Goal: Information Seeking & Learning: Check status

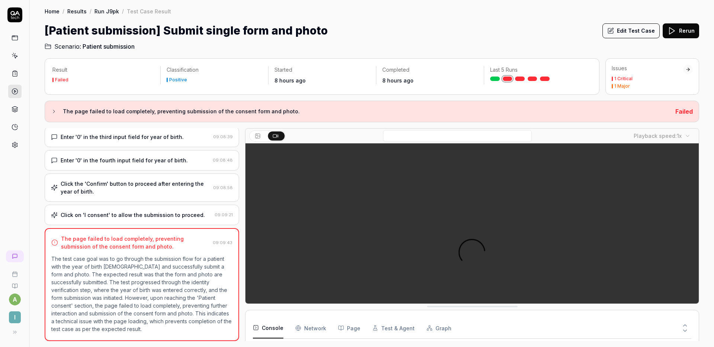
scroll to position [336, 0]
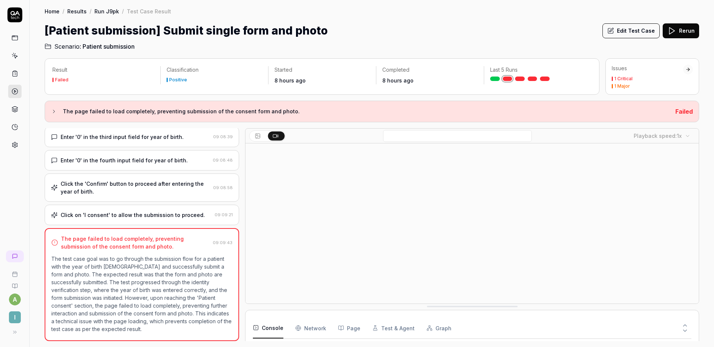
click at [149, 185] on div "Click the 'Confirm' button to proceed after entering the year of birth." at bounding box center [135, 188] width 149 height 16
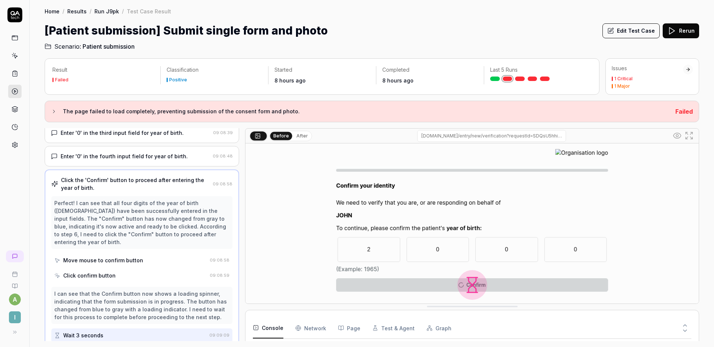
scroll to position [173, 0]
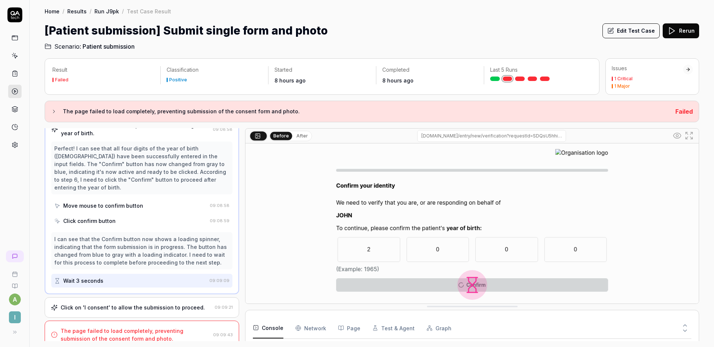
click at [146, 297] on div "Click on 'I consent' to allow the submission to proceed. 09:09:21" at bounding box center [142, 307] width 194 height 20
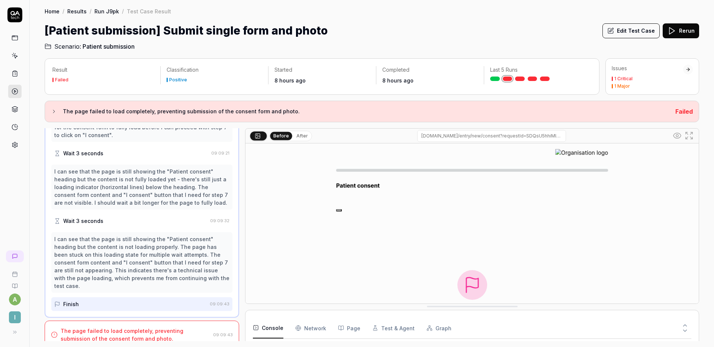
click at [150, 321] on div "The page failed to load completely, preventing submission of the consent form a…" at bounding box center [142, 335] width 194 height 28
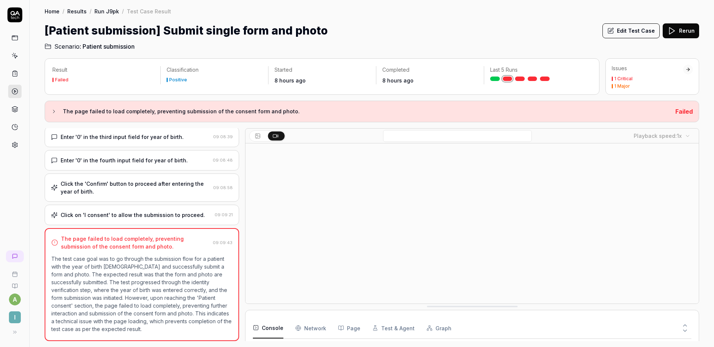
scroll to position [336, 0]
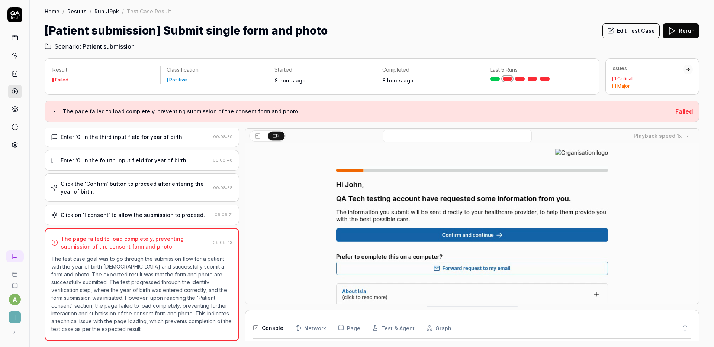
click at [688, 323] on button at bounding box center [684, 324] width 13 height 10
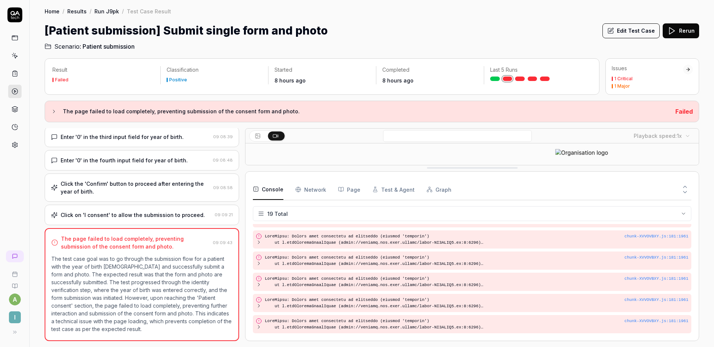
scroll to position [278, 0]
click at [684, 194] on icon at bounding box center [684, 192] width 7 height 7
click at [684, 194] on video at bounding box center [471, 284] width 453 height 283
click at [685, 193] on video at bounding box center [471, 284] width 453 height 283
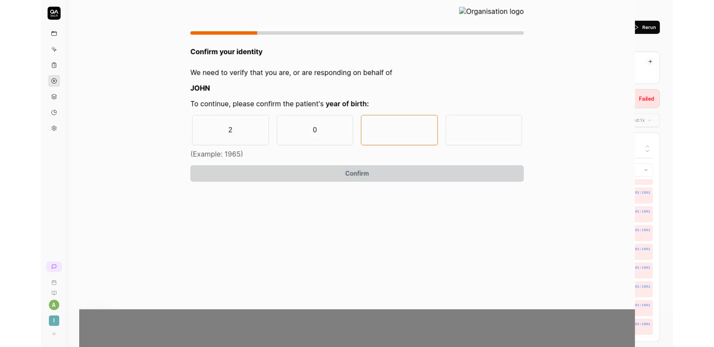
scroll to position [202, 0]
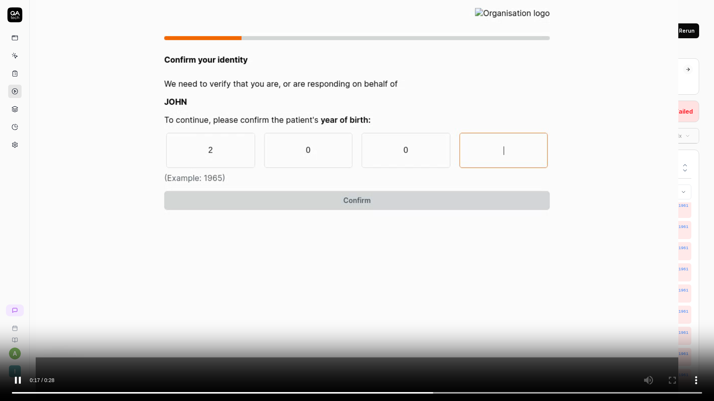
click at [668, 262] on video at bounding box center [357, 200] width 714 height 401
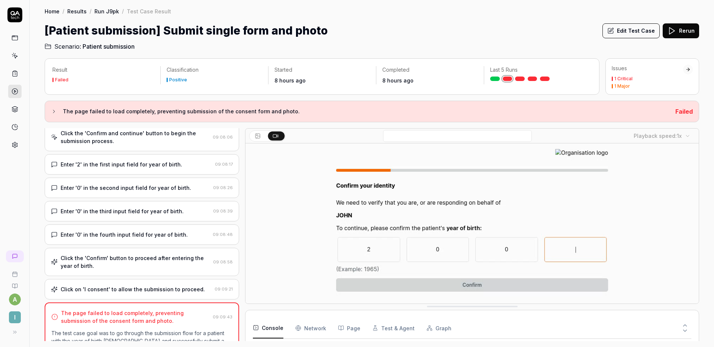
scroll to position [0, 0]
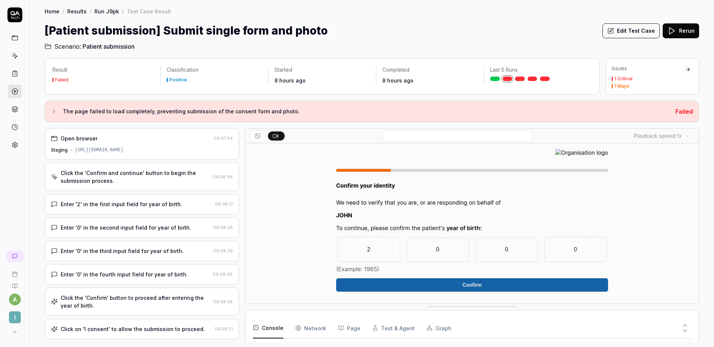
click at [123, 152] on div "https://staging.nhs.isla.health/entry/new/identity?requestId=SDQsU5hhiMIN19Mz28…" at bounding box center [99, 150] width 48 height 7
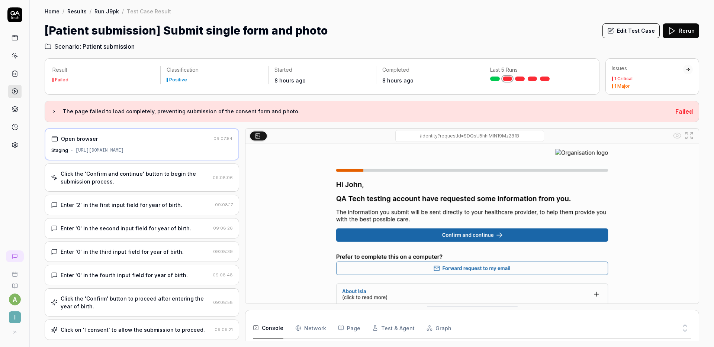
click at [124, 151] on div "https://staging.nhs.isla.health/entry/new/identity?requestId=SDQsU5hhiMIN19Mz28…" at bounding box center [99, 150] width 48 height 7
copy div "https://staging.nhs.isla.health/entry/new/identity?requestId=SDQsU5hhiMIN19Mz28…"
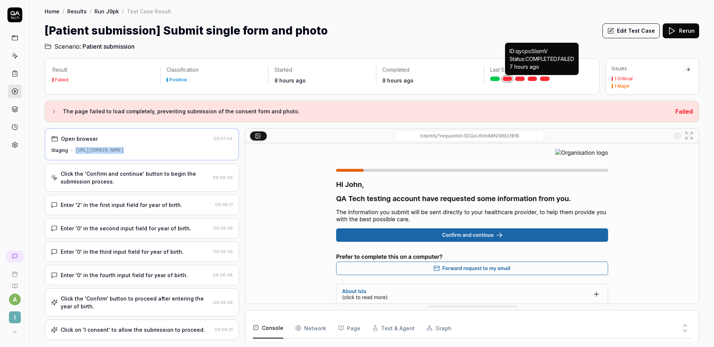
click at [546, 78] on link at bounding box center [545, 79] width 10 height 4
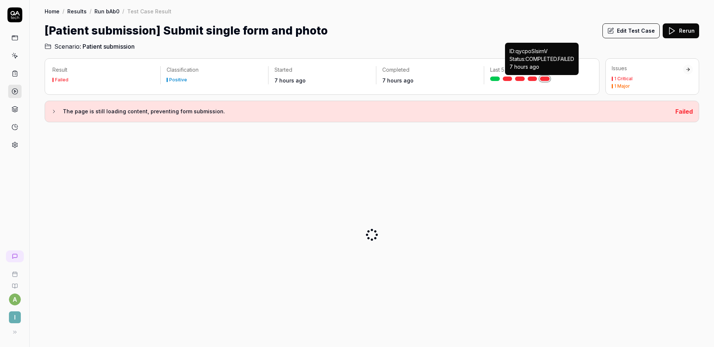
click at [528, 23] on div "[Patient submission] Submit single form and photo Edit Test Case Rerun" at bounding box center [372, 30] width 654 height 17
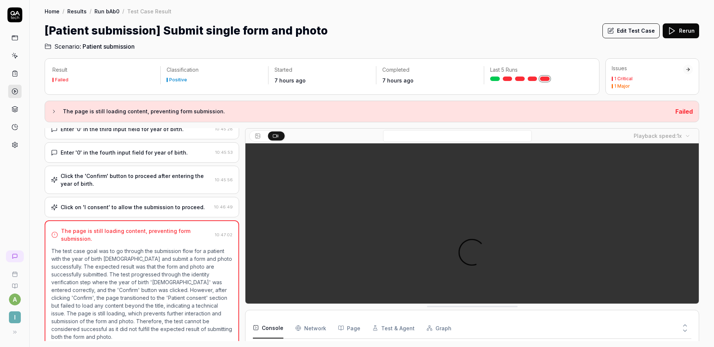
scroll to position [336, 0]
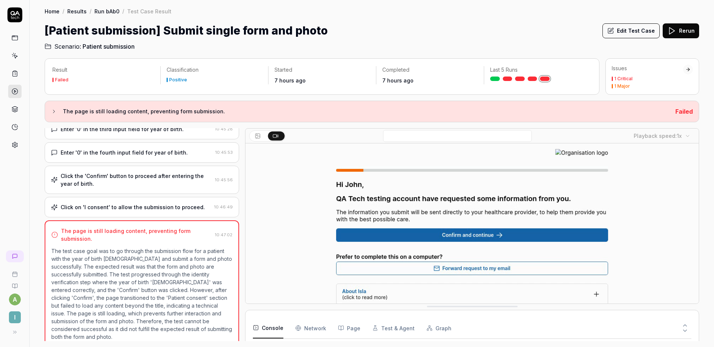
click at [614, 31] on icon at bounding box center [610, 31] width 7 height 7
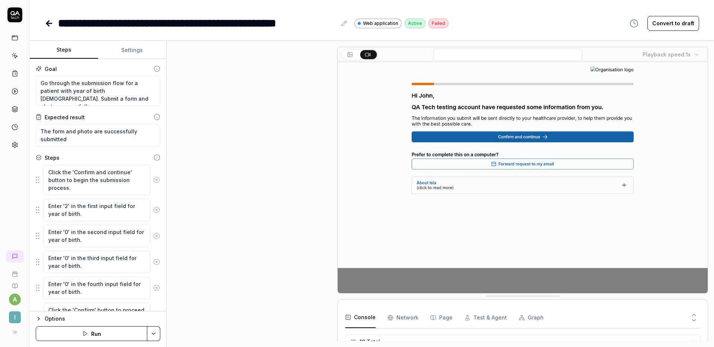
scroll to position [103, 0]
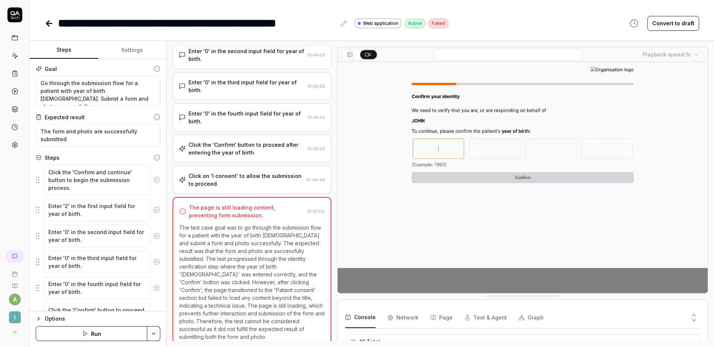
type textarea "*"
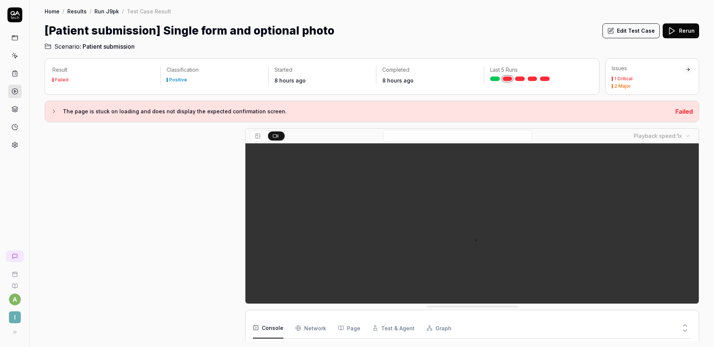
scroll to position [145, 0]
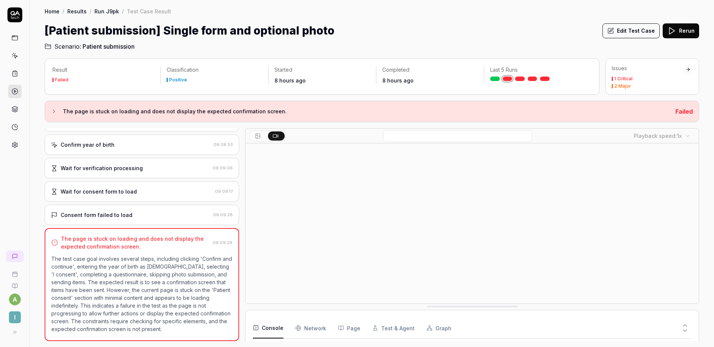
click at [143, 194] on div "Wait for consent form to load" at bounding box center [131, 192] width 161 height 8
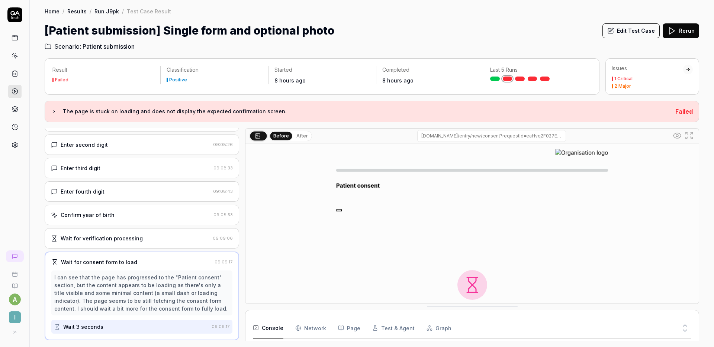
scroll to position [74, 0]
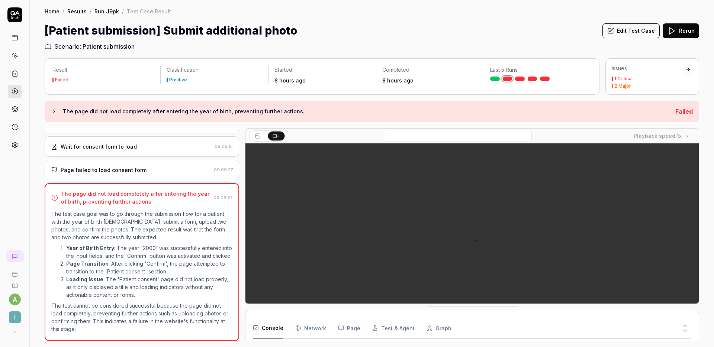
scroll to position [198, 0]
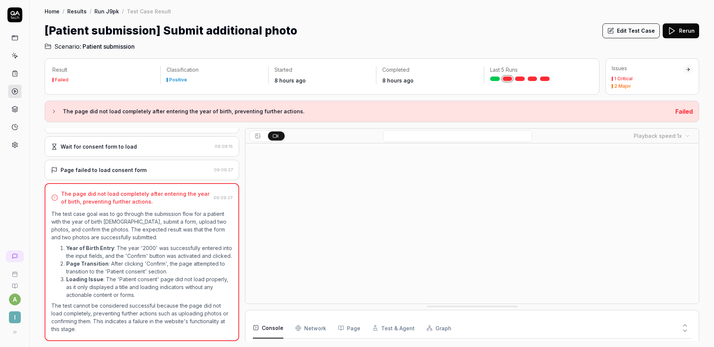
click at [132, 146] on div "Wait for consent form to load 09:09:15" at bounding box center [142, 146] width 194 height 20
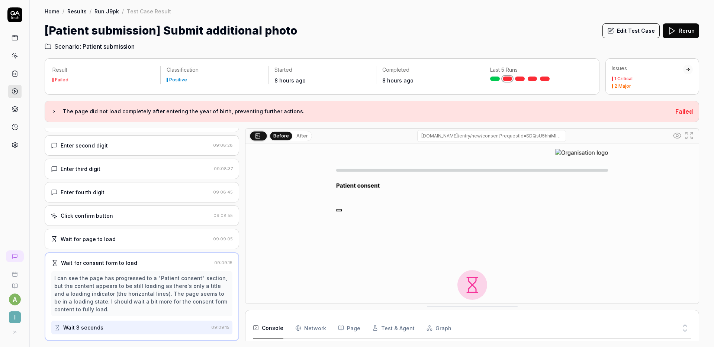
scroll to position [466, 0]
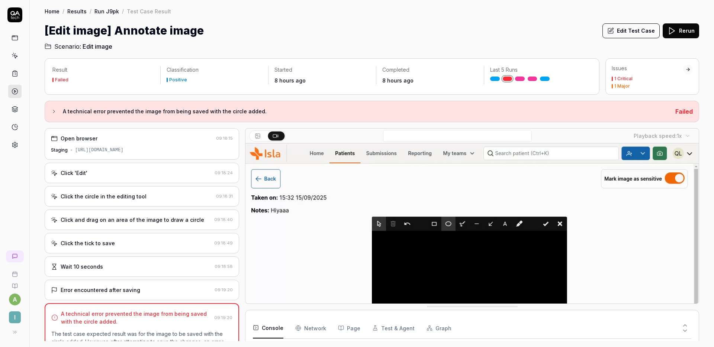
click at [123, 152] on div "[URL][DOMAIN_NAME]" at bounding box center [99, 150] width 48 height 7
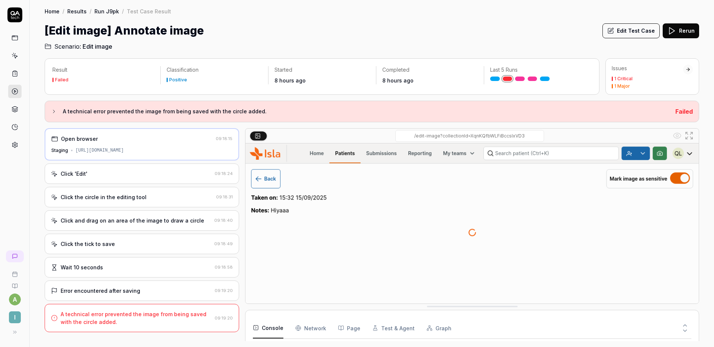
click at [124, 151] on div "[URL][DOMAIN_NAME]" at bounding box center [99, 150] width 48 height 7
copy div "[URL][DOMAIN_NAME]"
click at [124, 149] on div "[URL][DOMAIN_NAME]" at bounding box center [99, 150] width 48 height 7
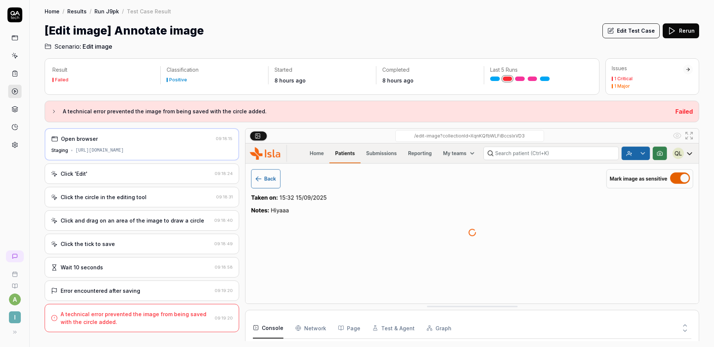
click at [124, 149] on div "[URL][DOMAIN_NAME]" at bounding box center [99, 150] width 48 height 7
